Goal: Download file/media

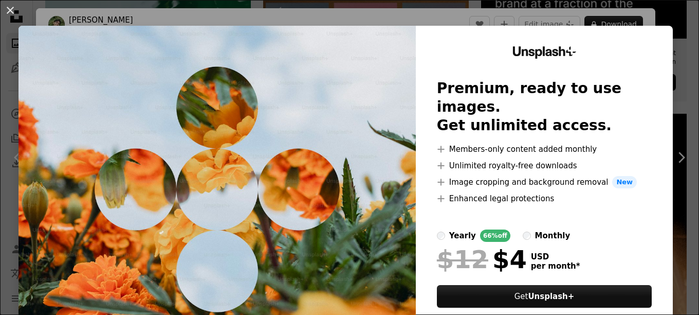
click at [357, 88] on img at bounding box center [217, 189] width 397 height 327
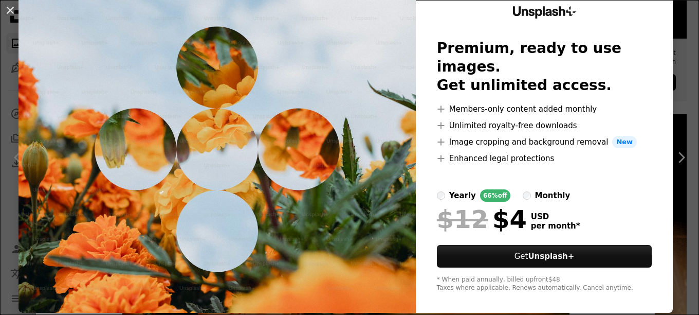
scroll to position [46, 0]
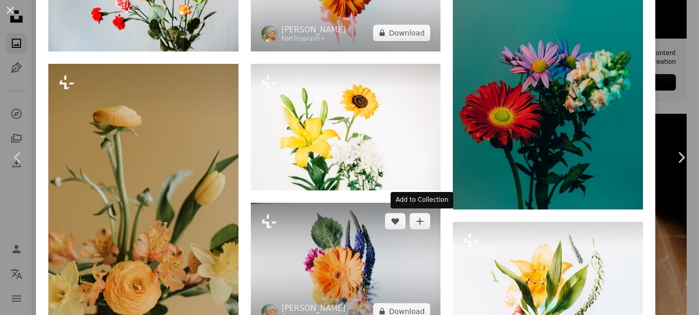
scroll to position [1233, 0]
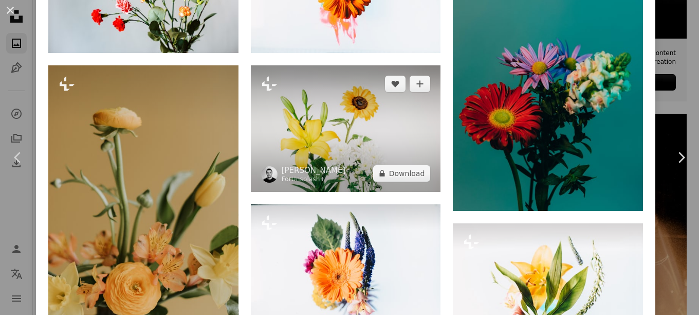
click at [390, 132] on img at bounding box center [346, 128] width 190 height 126
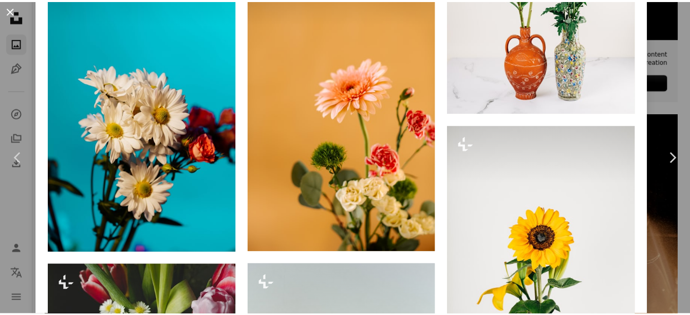
scroll to position [1285, 0]
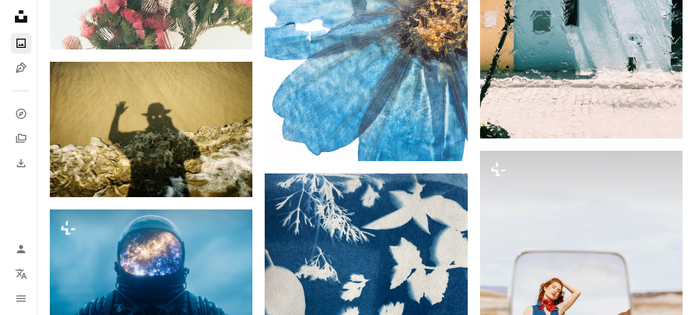
scroll to position [5139, 0]
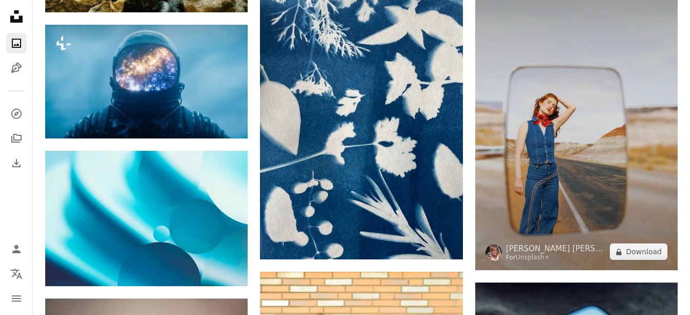
click at [549, 145] on img at bounding box center [576, 118] width 202 height 304
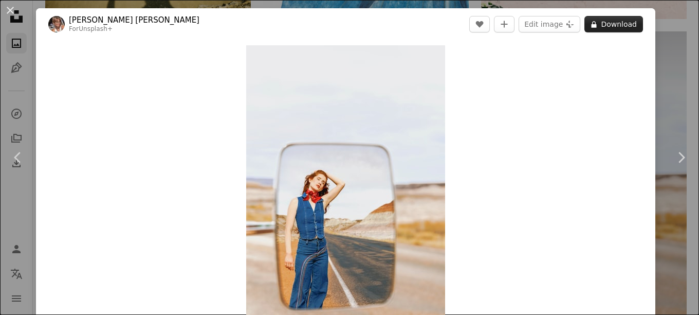
click at [617, 24] on button "A lock Download" at bounding box center [613, 24] width 59 height 16
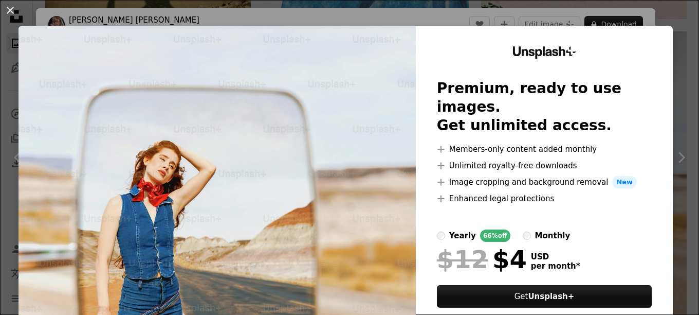
click at [65, 16] on div "An X shape Unsplash+ Premium, ready to use images. Get unlimited access. A plus…" at bounding box center [349, 157] width 699 height 315
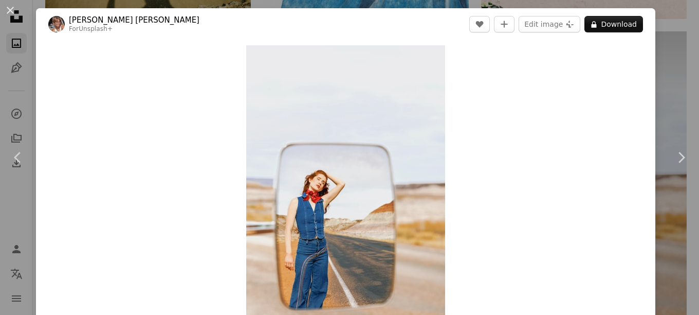
click at [77, 5] on div "An X shape Chevron left Chevron right Alyssa [PERSON_NAME] For Unsplash+ A hear…" at bounding box center [349, 157] width 699 height 315
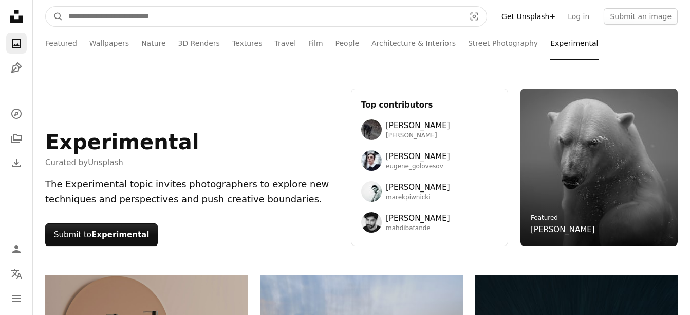
click at [195, 10] on input "Find visuals sitewide" at bounding box center [262, 17] width 399 height 20
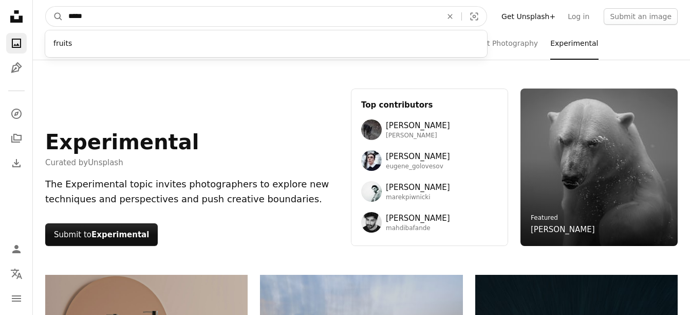
type input "*****"
click at [46, 7] on button "A magnifying glass" at bounding box center [54, 17] width 17 height 20
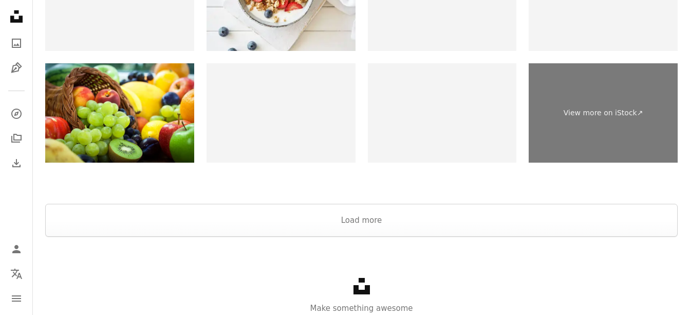
scroll to position [2379, 0]
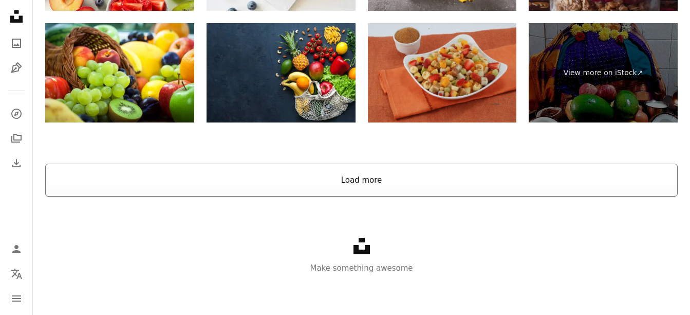
click at [384, 181] on button "Load more" at bounding box center [361, 179] width 633 height 33
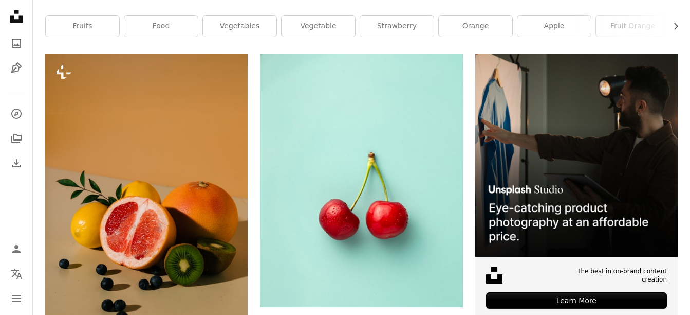
scroll to position [0, 0]
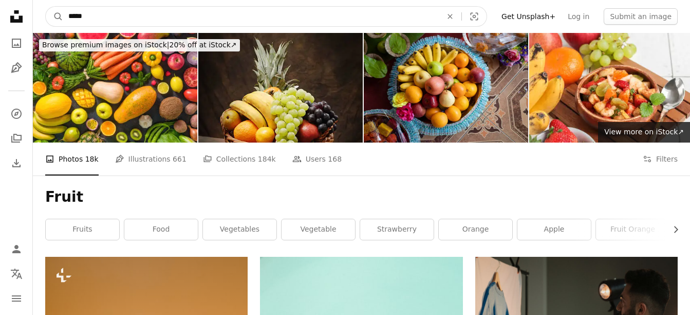
click at [104, 7] on input "*****" at bounding box center [251, 17] width 376 height 20
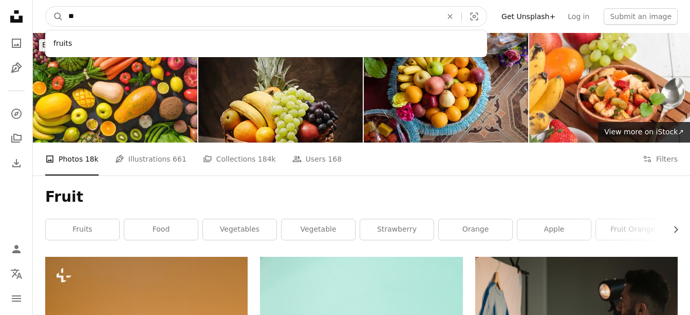
type input "*"
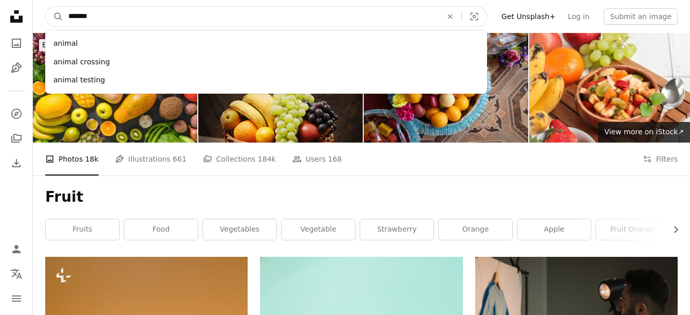
type input "*******"
click at [46, 7] on button "A magnifying glass" at bounding box center [54, 17] width 17 height 20
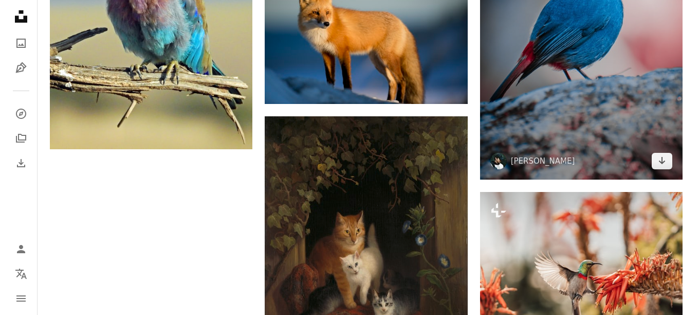
scroll to position [1490, 0]
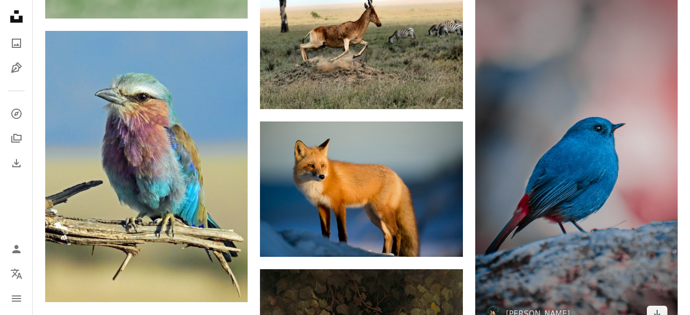
click at [605, 170] on img at bounding box center [576, 152] width 202 height 360
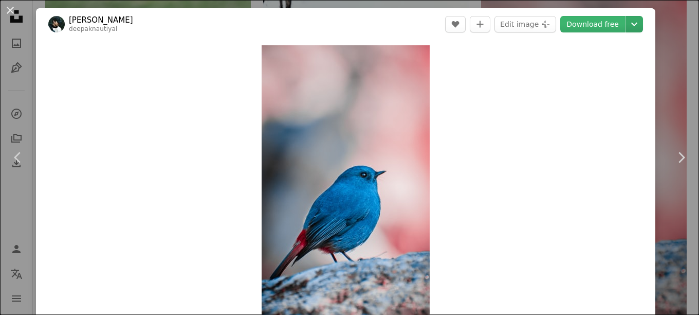
click at [635, 24] on icon "Choose download size" at bounding box center [634, 25] width 6 height 4
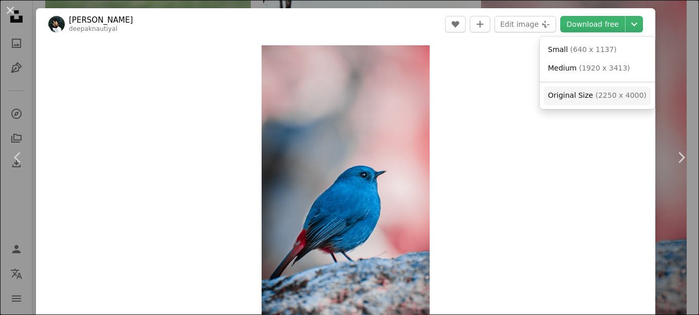
click at [572, 93] on span "Original Size" at bounding box center [570, 95] width 45 height 8
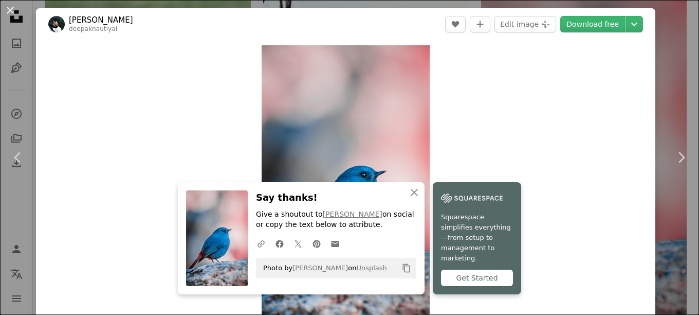
click at [191, 5] on div "An X shape Chevron left Chevron right An X shape Close Say thanks! Give a shout…" at bounding box center [349, 157] width 699 height 315
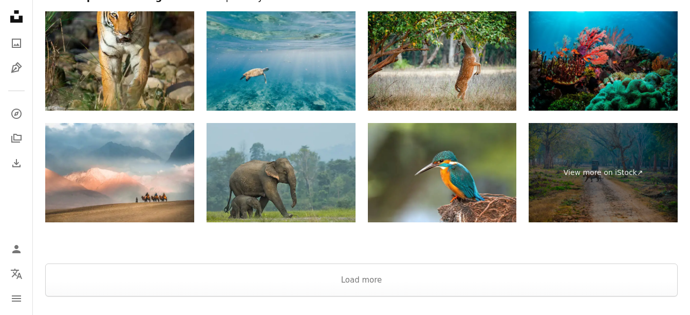
scroll to position [2307, 0]
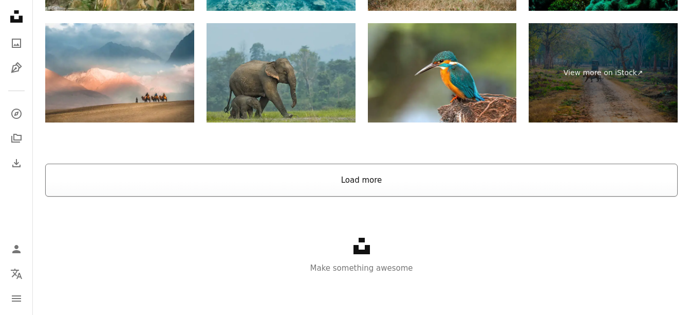
click at [344, 182] on button "Load more" at bounding box center [361, 179] width 633 height 33
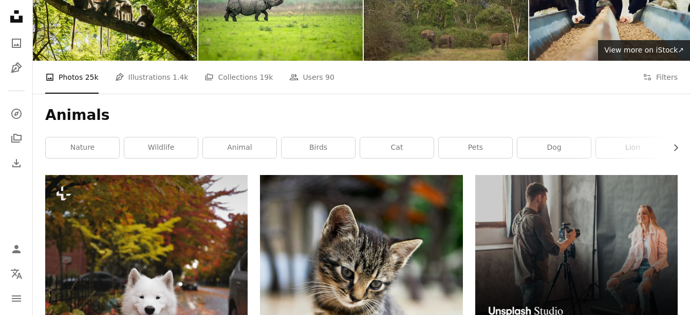
scroll to position [0, 0]
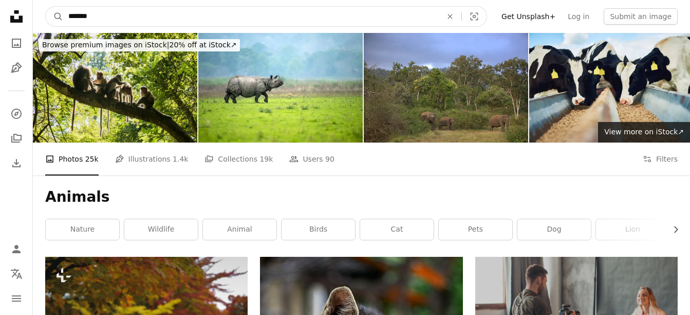
drag, startPoint x: 123, startPoint y: 14, endPoint x: 0, endPoint y: 13, distance: 123.3
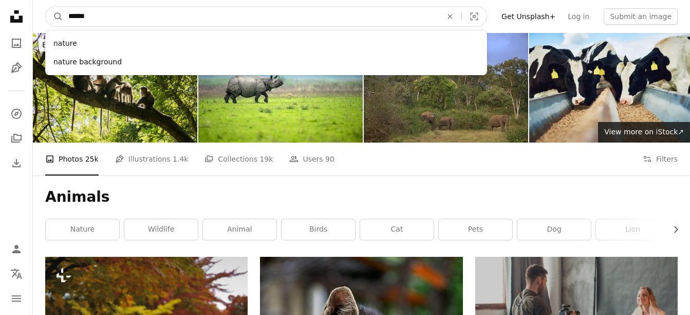
type input "******"
click at [46, 7] on button "A magnifying glass" at bounding box center [54, 17] width 17 height 20
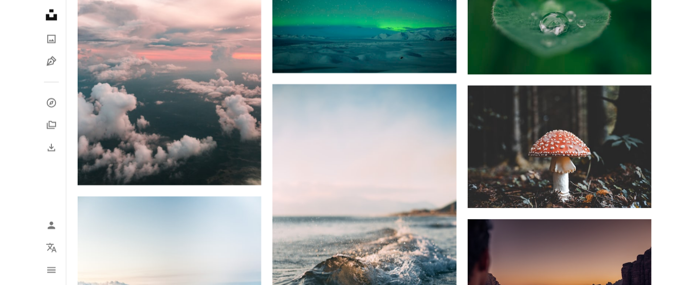
scroll to position [2724, 0]
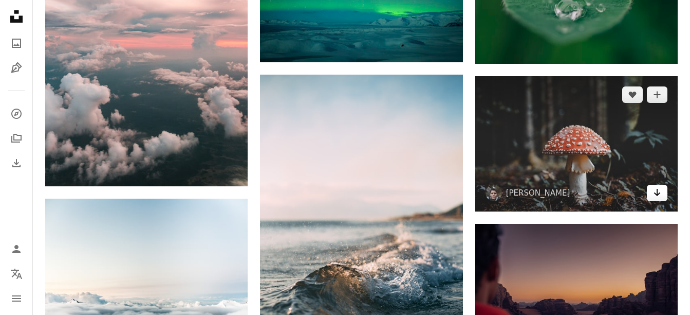
click at [656, 190] on icon "Arrow pointing down" at bounding box center [657, 192] width 8 height 12
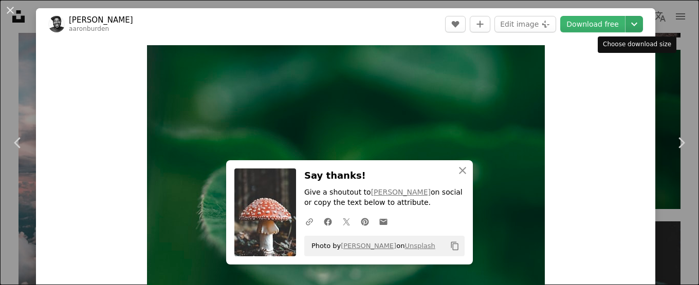
click at [635, 16] on button "Chevron down" at bounding box center [633, 24] width 17 height 16
click at [631, 25] on icon "Chevron down" at bounding box center [634, 24] width 16 height 12
click at [593, 116] on div "Small ( 640 x 480 ) Medium ( 1920 x 1440 ) Large ( 2400 x 1800 ) Original Size …" at bounding box center [600, 77] width 103 height 82
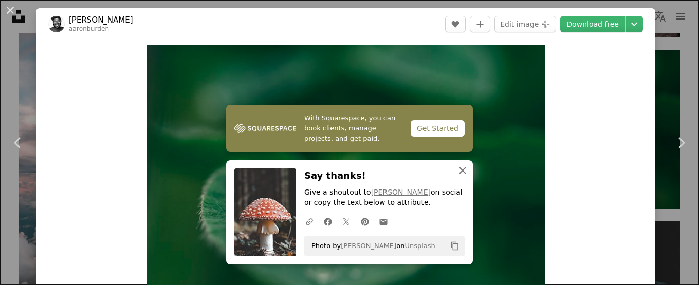
click at [464, 172] on icon "button" at bounding box center [462, 170] width 7 height 7
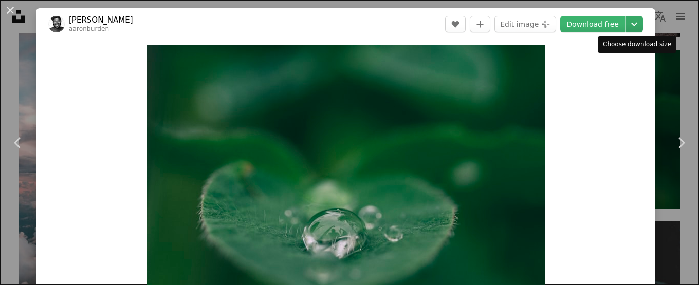
click at [632, 25] on icon "Choose download size" at bounding box center [634, 25] width 6 height 4
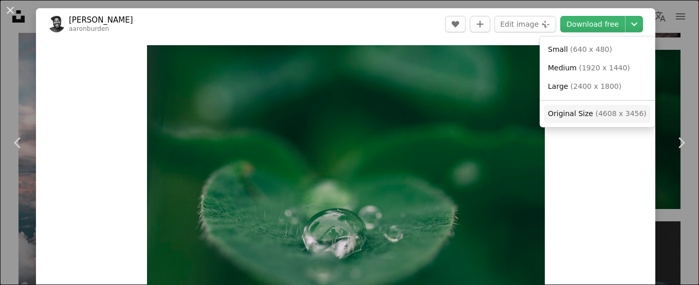
click at [589, 117] on span "Original Size ( 4608 x 3456 )" at bounding box center [597, 114] width 99 height 10
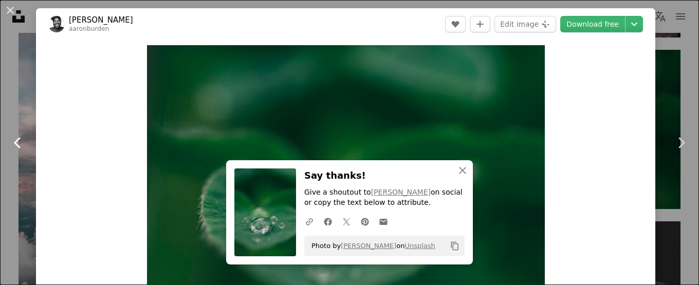
click at [29, 98] on link "Chevron left" at bounding box center [18, 143] width 36 height 99
click at [465, 171] on icon "An X shape" at bounding box center [462, 170] width 12 height 12
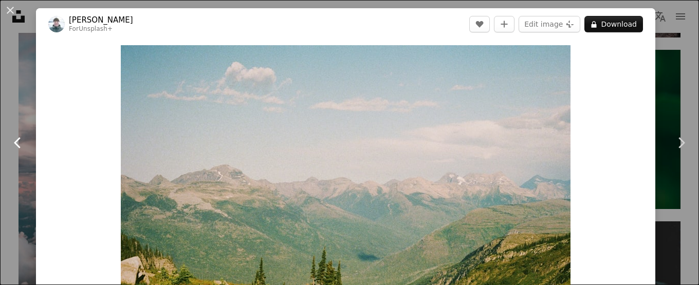
click at [22, 103] on link "Chevron left" at bounding box center [18, 143] width 36 height 99
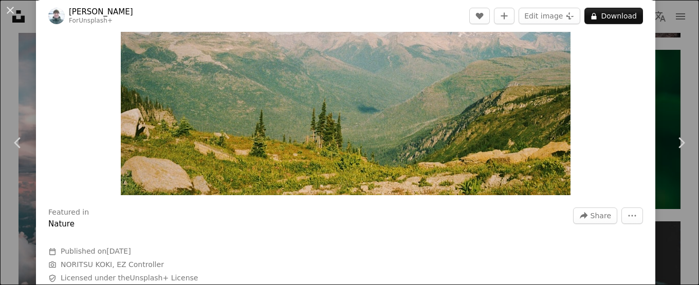
scroll to position [154, 0]
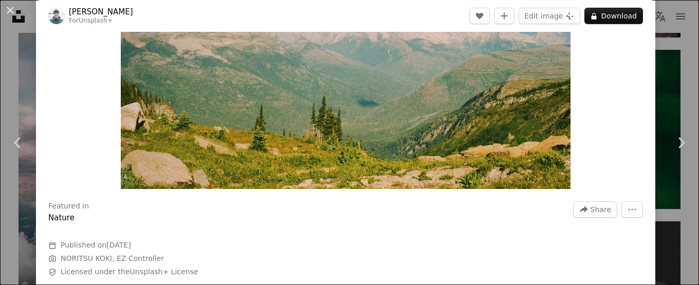
drag, startPoint x: 457, startPoint y: 141, endPoint x: 611, endPoint y: 131, distance: 153.5
click at [611, 131] on div "Zoom in" at bounding box center [345, 40] width 619 height 308
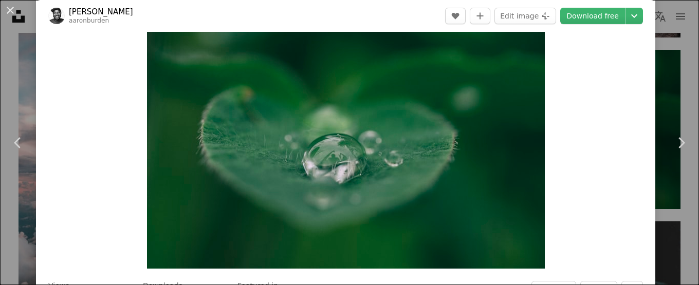
scroll to position [154, 0]
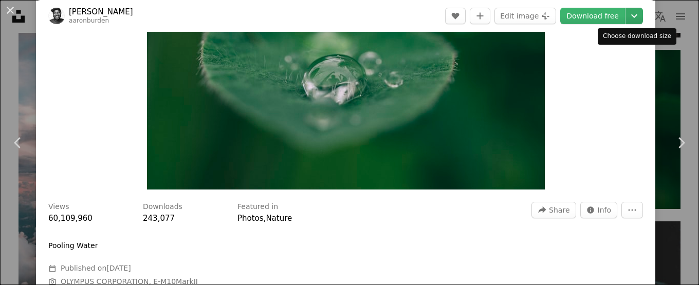
click at [633, 20] on icon "Chevron down" at bounding box center [634, 16] width 16 height 12
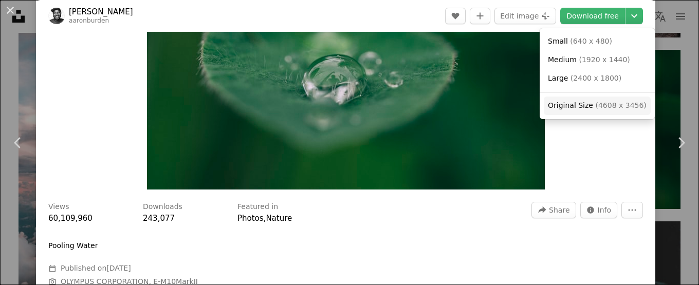
click at [600, 106] on span "( 4608 x 3456 )" at bounding box center [620, 105] width 51 height 8
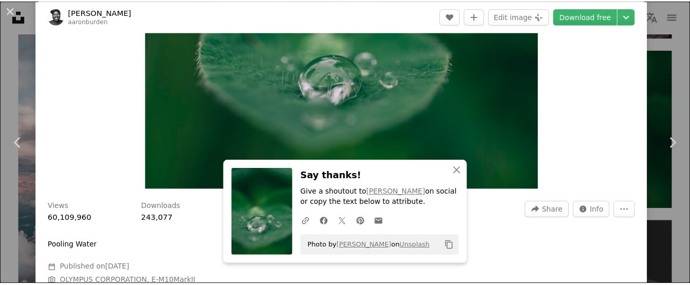
scroll to position [0, 0]
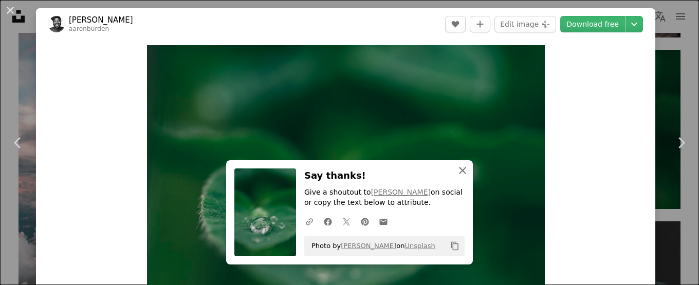
click at [460, 167] on icon "An X shape" at bounding box center [462, 170] width 12 height 12
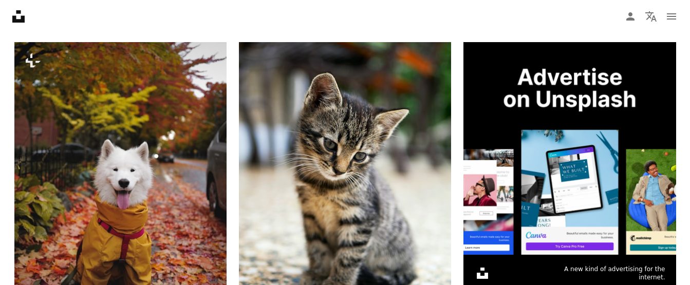
scroll to position [206, 0]
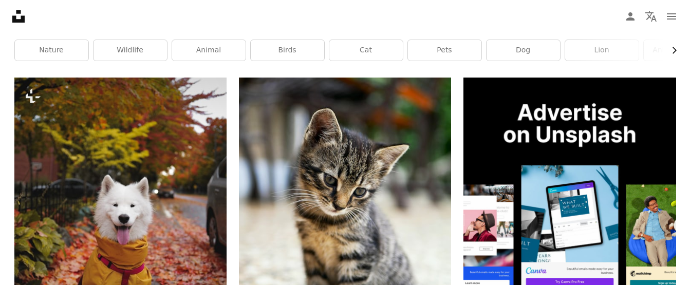
click at [673, 53] on icon "button" at bounding box center [675, 50] width 4 height 7
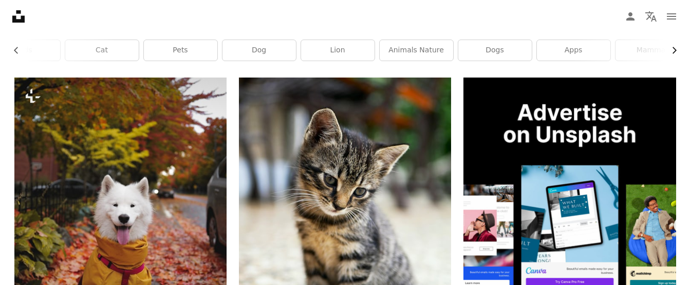
scroll to position [0, 278]
click at [673, 53] on link "mammal" at bounding box center [638, 50] width 73 height 21
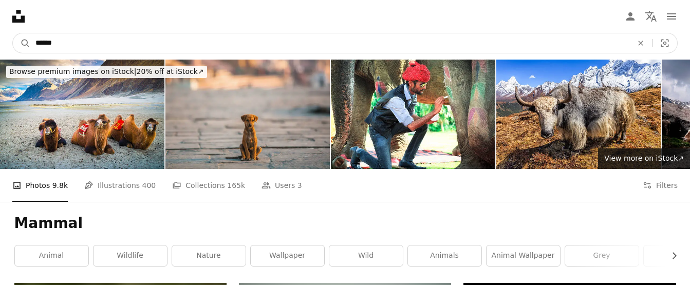
click at [98, 45] on input "******" at bounding box center [329, 43] width 599 height 20
type input "*"
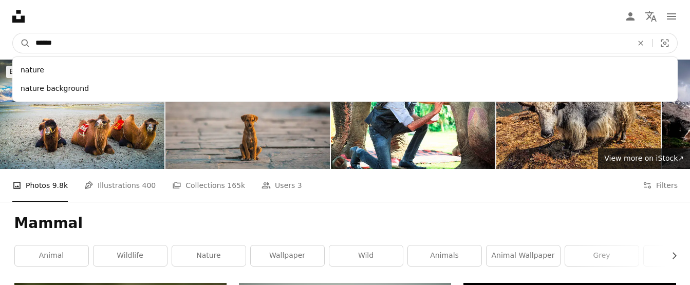
type input "******"
click at [13, 33] on button "A magnifying glass" at bounding box center [21, 43] width 17 height 20
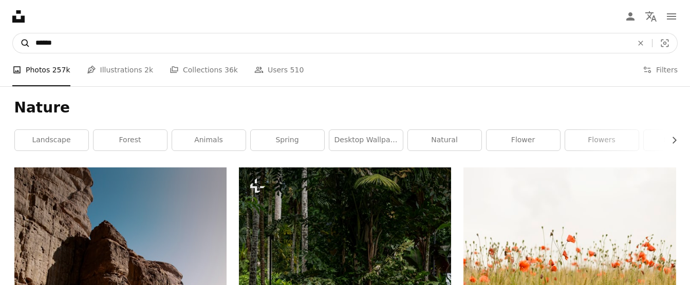
drag, startPoint x: 71, startPoint y: 48, endPoint x: 13, endPoint y: 46, distance: 58.6
click at [13, 46] on form "A magnifying glass ****** An X shape Visual search" at bounding box center [344, 43] width 665 height 21
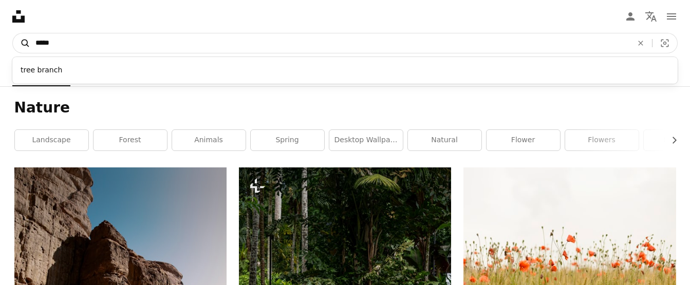
type input "*****"
click at [13, 33] on button "A magnifying glass" at bounding box center [21, 43] width 17 height 20
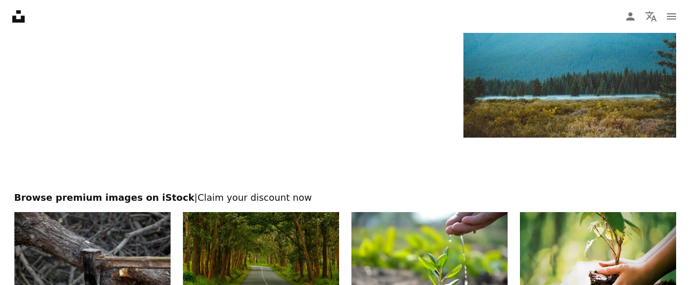
scroll to position [2210, 0]
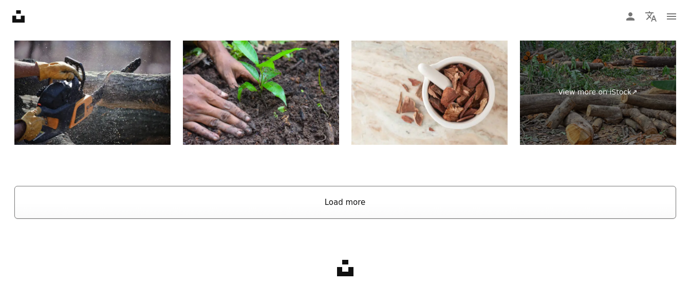
click at [361, 209] on button "Load more" at bounding box center [345, 202] width 662 height 33
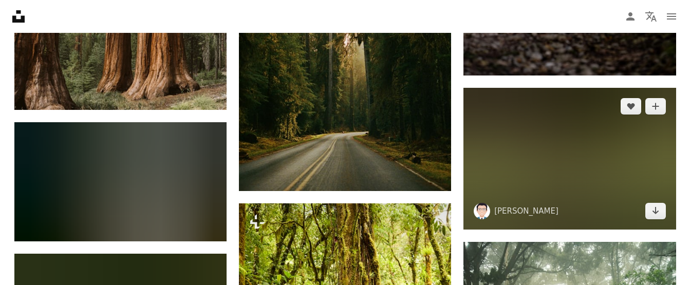
scroll to position [5557, 0]
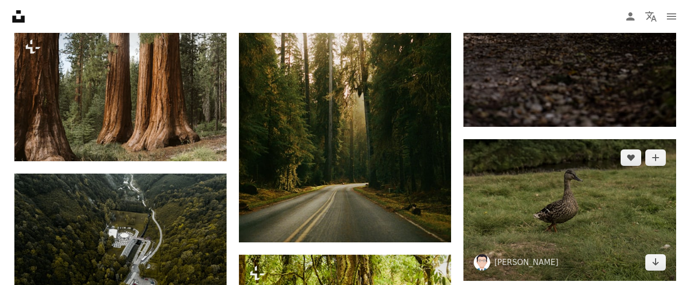
click at [575, 196] on img at bounding box center [570, 209] width 212 height 141
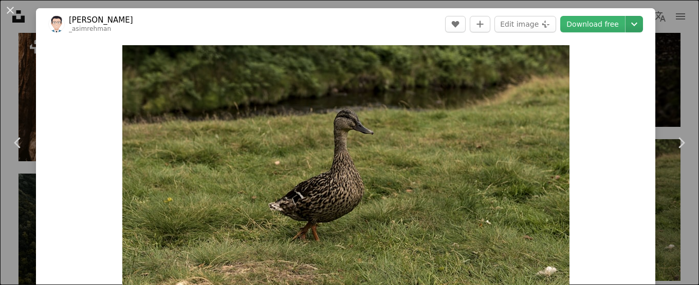
click at [633, 25] on icon "Choose download size" at bounding box center [634, 25] width 6 height 4
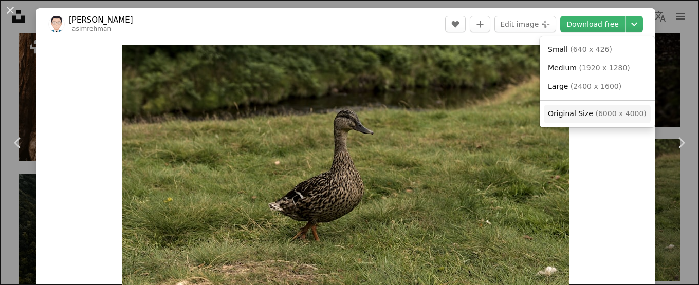
click at [606, 115] on span "( 6000 x 4000 )" at bounding box center [620, 113] width 51 height 8
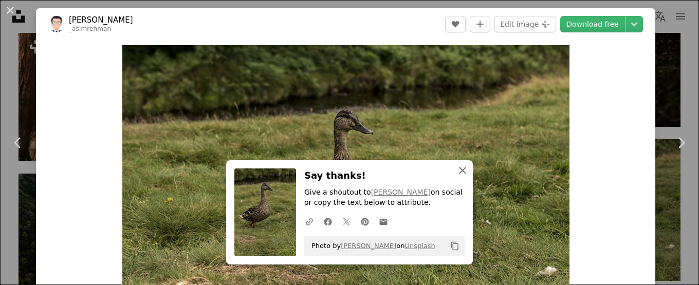
click at [464, 168] on icon "An X shape" at bounding box center [462, 170] width 12 height 12
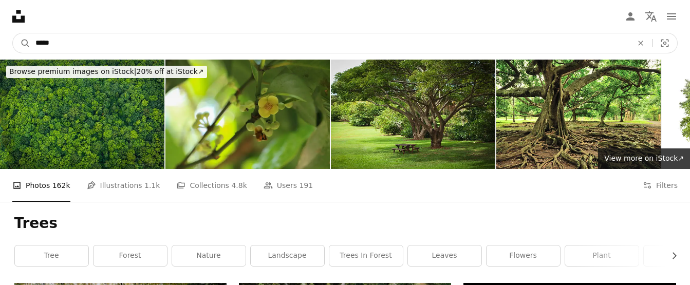
click at [93, 48] on input "*****" at bounding box center [329, 43] width 599 height 20
type input "**********"
click at [13, 33] on button "A magnifying glass" at bounding box center [21, 43] width 17 height 20
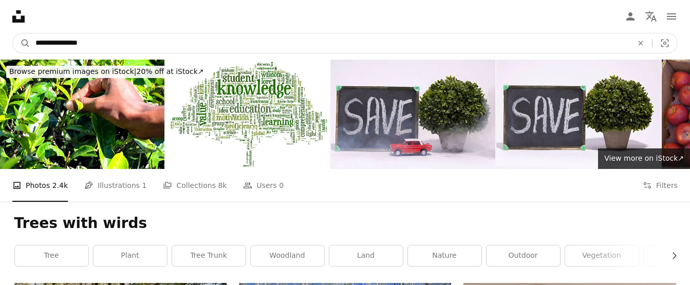
drag, startPoint x: 96, startPoint y: 45, endPoint x: 68, endPoint y: 49, distance: 28.0
click at [68, 49] on input "**********" at bounding box center [329, 43] width 599 height 20
type input "**********"
click at [13, 33] on button "A magnifying glass" at bounding box center [21, 43] width 17 height 20
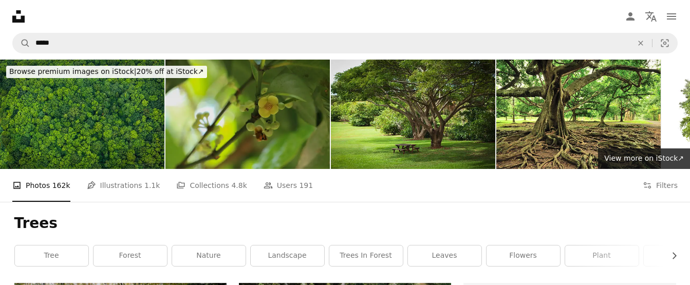
click at [97, 44] on input "*****" at bounding box center [329, 43] width 599 height 20
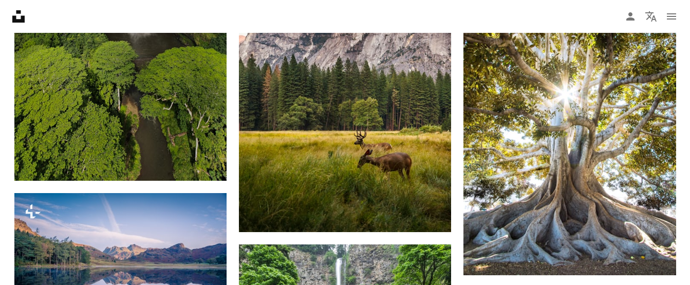
scroll to position [668, 0]
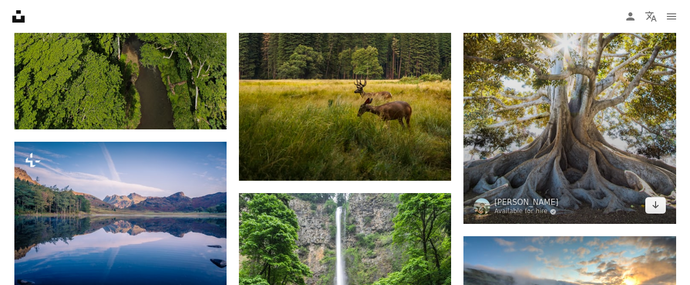
click at [568, 174] on img at bounding box center [570, 64] width 212 height 319
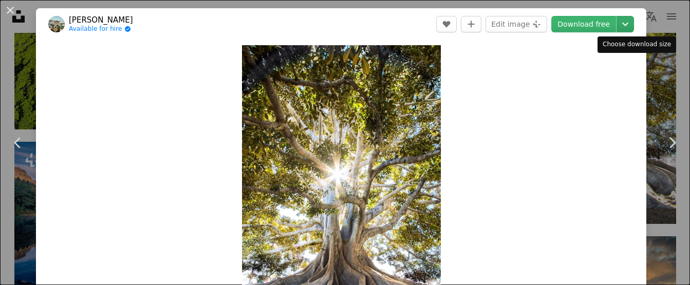
click at [629, 22] on icon "Chevron down" at bounding box center [625, 24] width 16 height 12
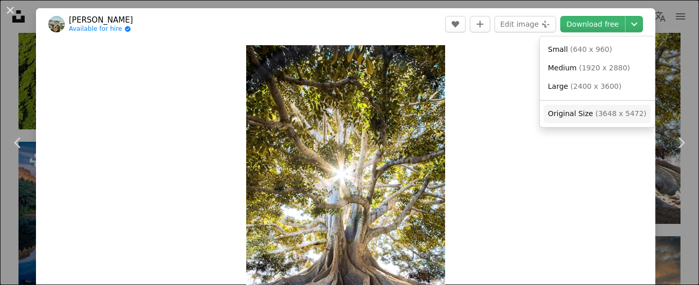
click at [586, 118] on span "Original Size" at bounding box center [570, 113] width 45 height 8
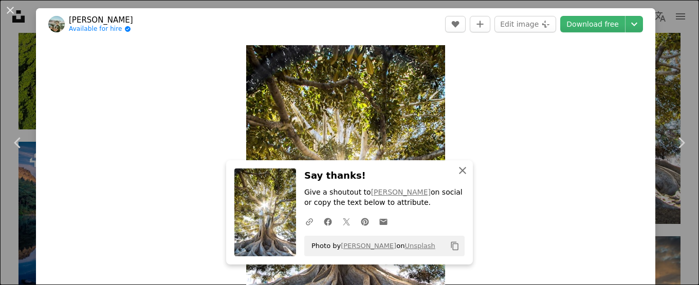
click at [467, 172] on icon "An X shape" at bounding box center [462, 170] width 12 height 12
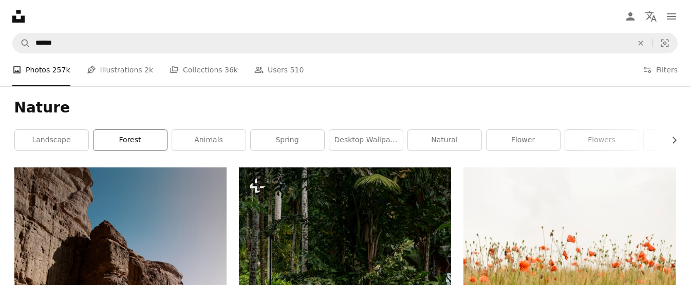
click at [122, 140] on link "forest" at bounding box center [130, 140] width 73 height 21
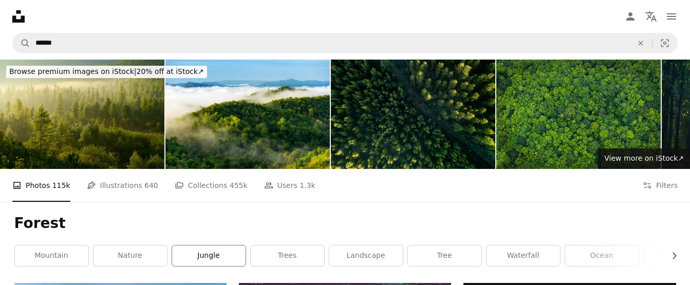
click at [214, 251] on link "jungle" at bounding box center [208, 256] width 73 height 21
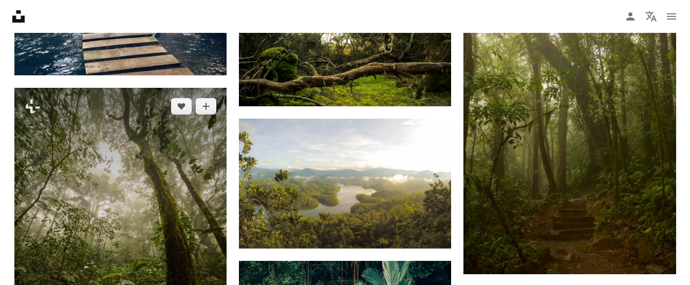
scroll to position [771, 0]
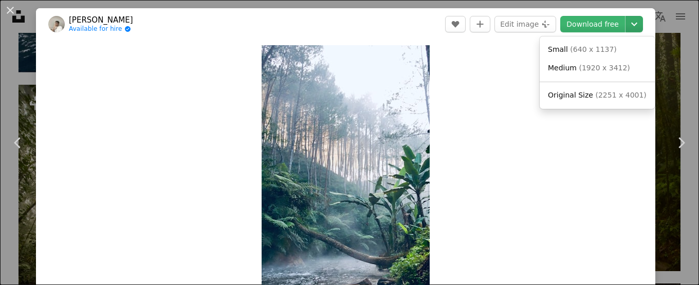
click at [636, 26] on icon "Chevron down" at bounding box center [634, 24] width 16 height 12
click at [600, 96] on span "( 2251 x 4001 )" at bounding box center [620, 95] width 51 height 8
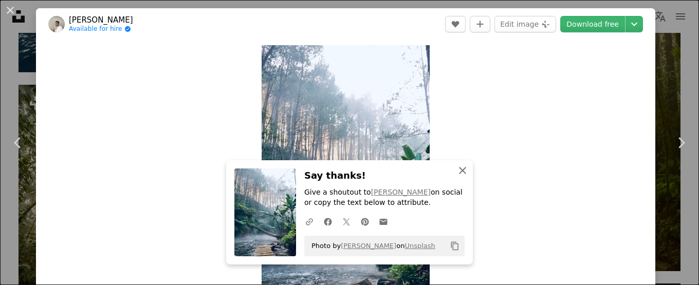
drag, startPoint x: 463, startPoint y: 174, endPoint x: 446, endPoint y: 161, distance: 21.6
click at [463, 174] on icon "An X shape" at bounding box center [462, 170] width 12 height 12
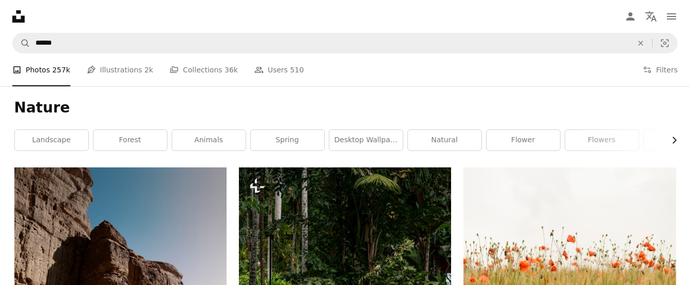
click at [674, 142] on icon "button" at bounding box center [675, 140] width 4 height 7
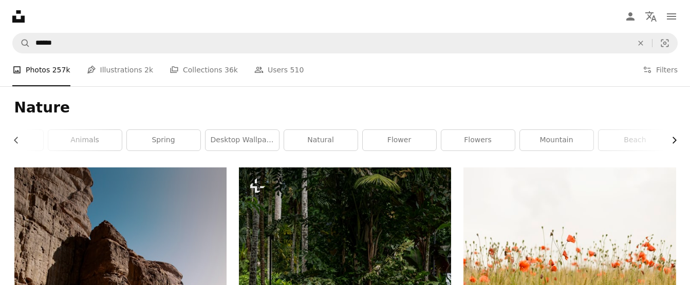
scroll to position [0, 154]
click at [674, 142] on icon "button" at bounding box center [675, 140] width 4 height 7
click at [579, 140] on link "wildlife" at bounding box center [560, 140] width 73 height 21
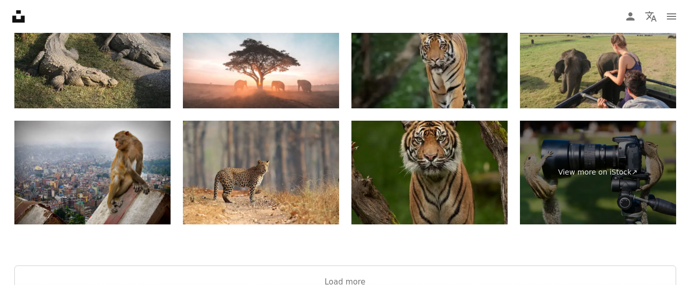
scroll to position [2364, 0]
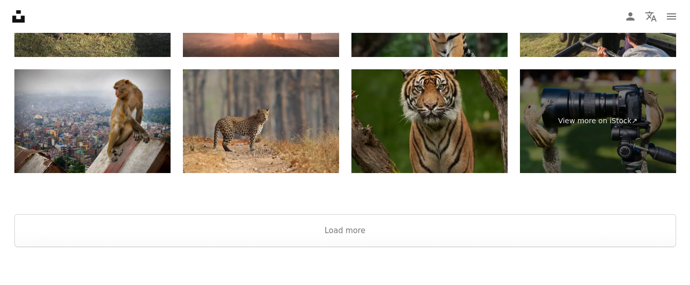
click at [286, 137] on img at bounding box center [261, 121] width 156 height 104
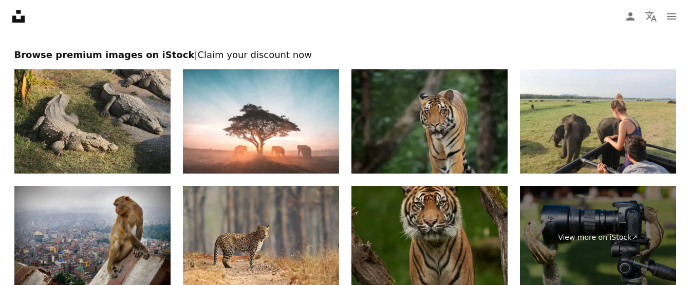
scroll to position [2313, 0]
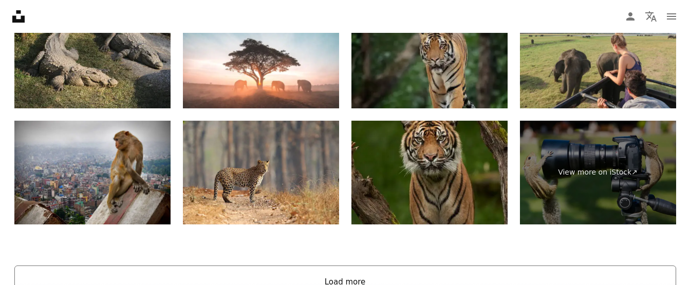
click at [352, 272] on button "Load more" at bounding box center [345, 282] width 662 height 33
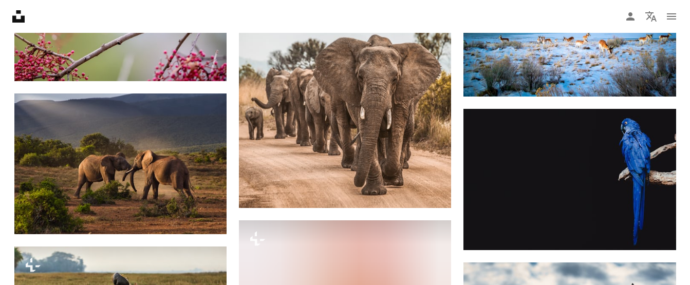
scroll to position [5625, 0]
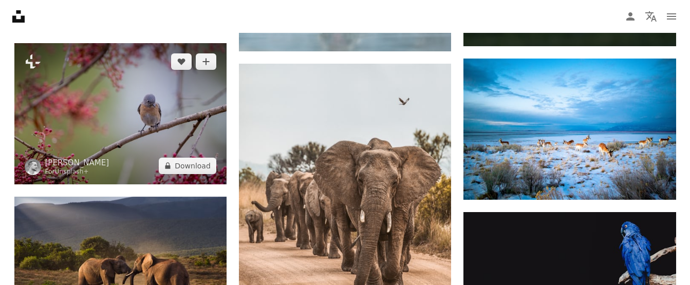
click at [172, 123] on img at bounding box center [120, 113] width 212 height 141
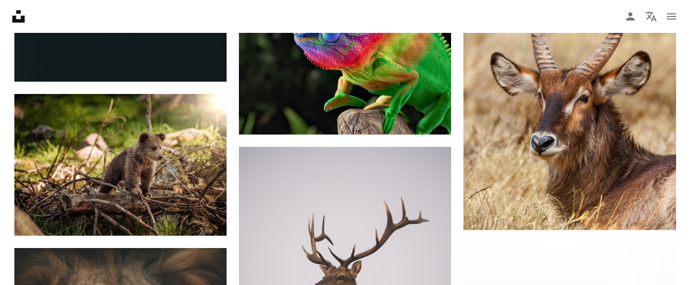
scroll to position [8709, 0]
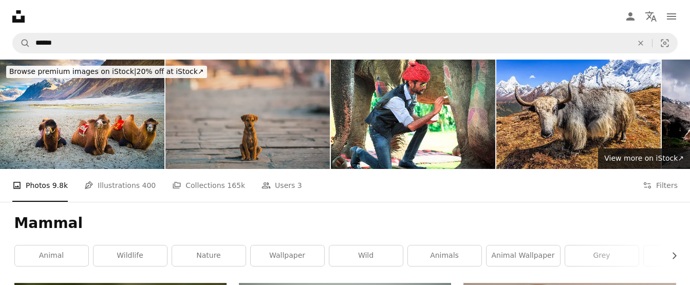
click at [275, 114] on img at bounding box center [247, 114] width 164 height 109
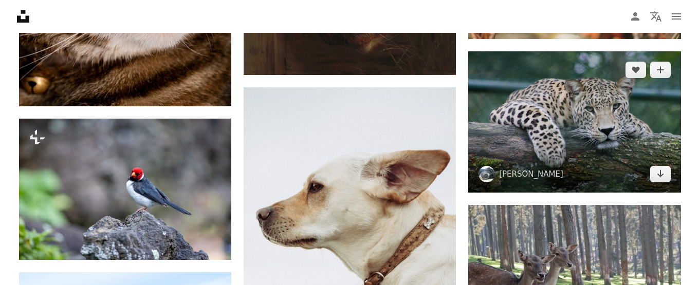
scroll to position [2107, 0]
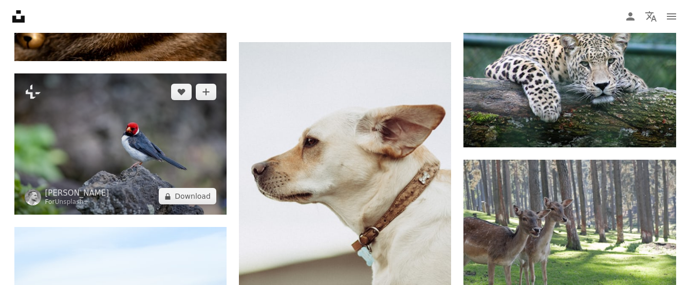
click at [126, 143] on img at bounding box center [120, 143] width 212 height 141
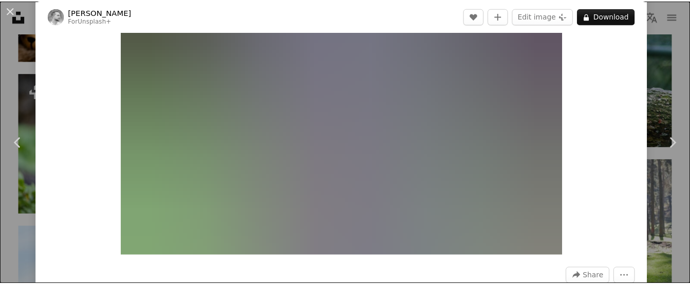
scroll to position [103, 0]
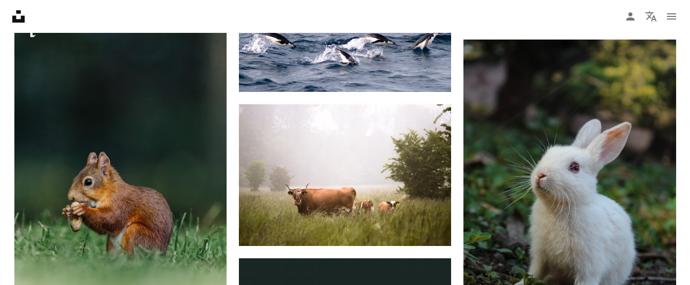
scroll to position [3597, 0]
